Goal: Transaction & Acquisition: Purchase product/service

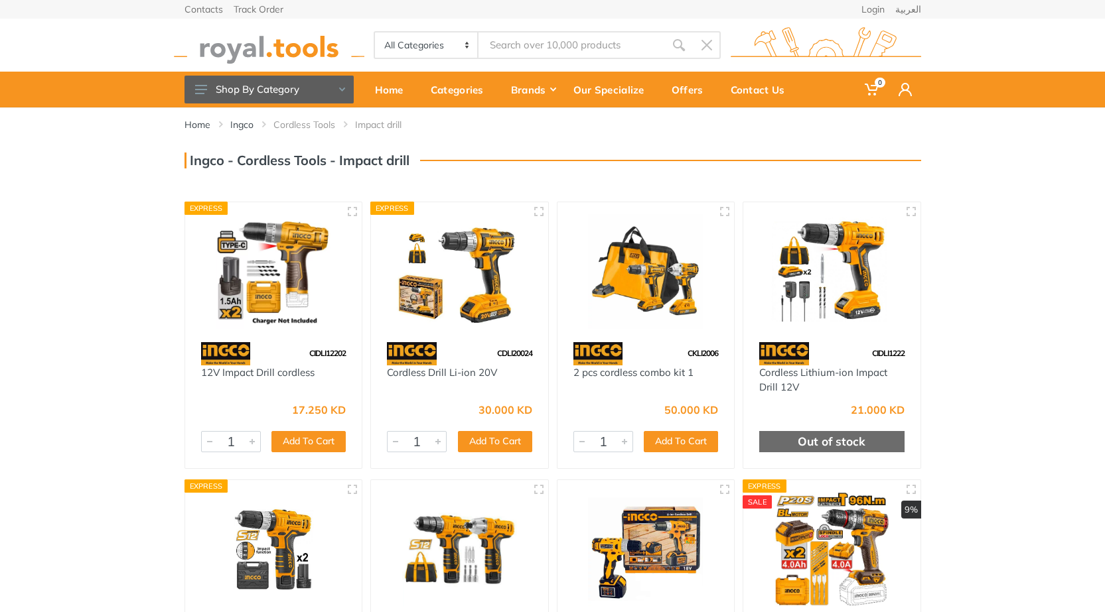
click at [321, 353] on span "CIDLI12202" at bounding box center [327, 353] width 36 height 10
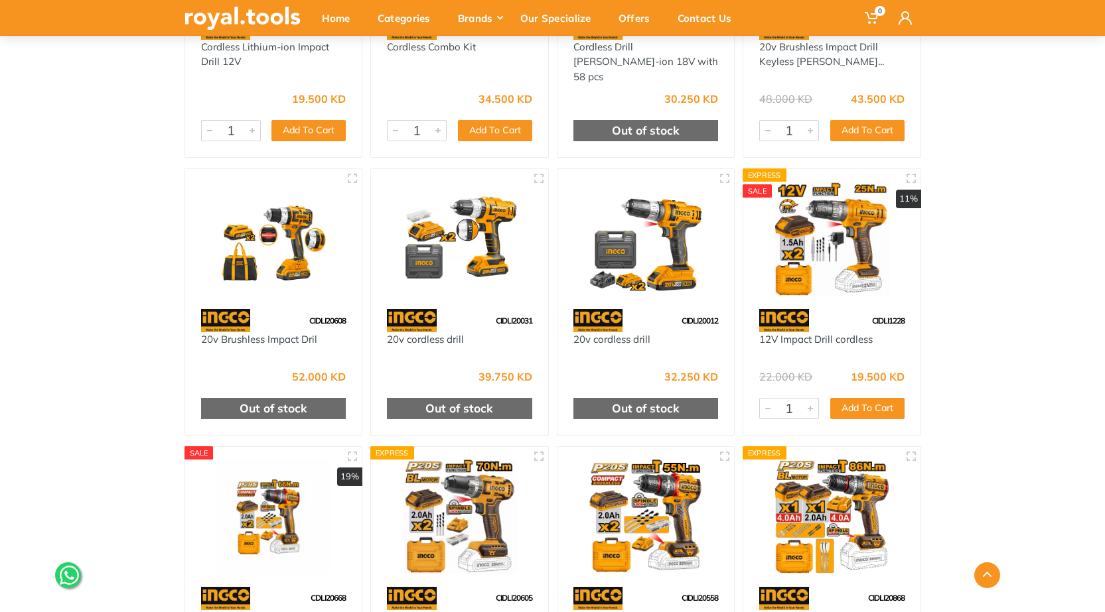
click at [857, 264] on img at bounding box center [831, 238] width 153 height 115
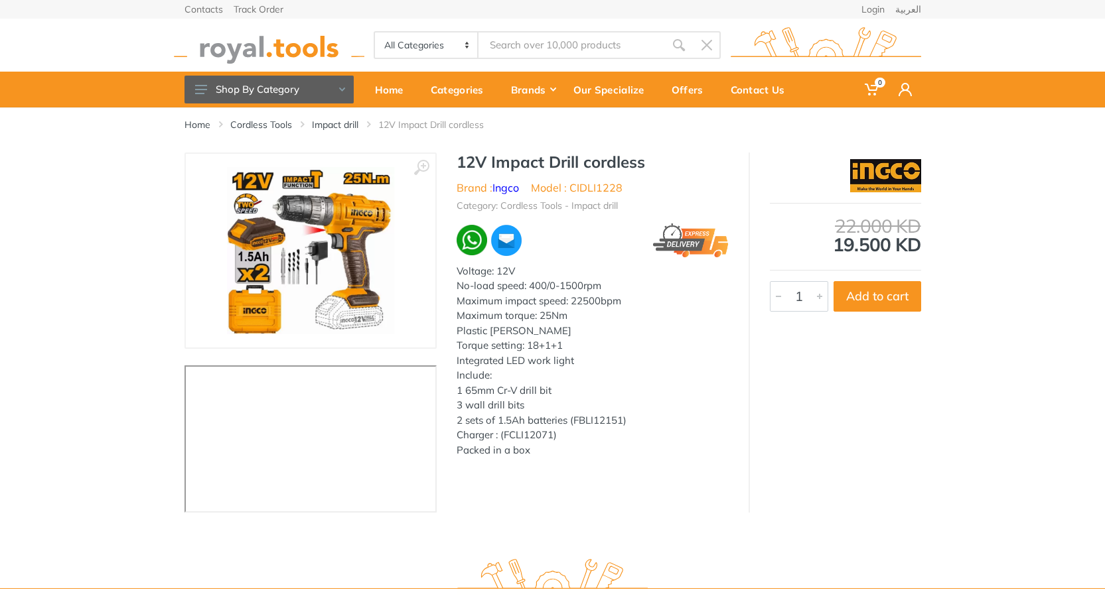
click at [318, 234] on img at bounding box center [310, 250] width 167 height 167
drag, startPoint x: 513, startPoint y: 226, endPoint x: 355, endPoint y: 210, distance: 158.7
click at [355, 210] on img at bounding box center [310, 250] width 167 height 167
